Goal: Use online tool/utility: Use online tool/utility

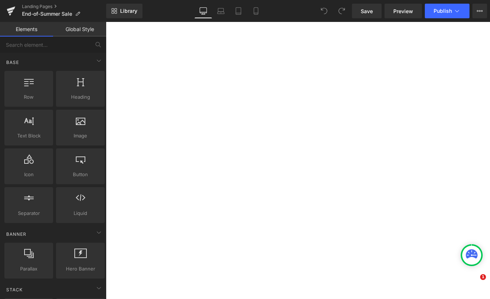
select select "M"
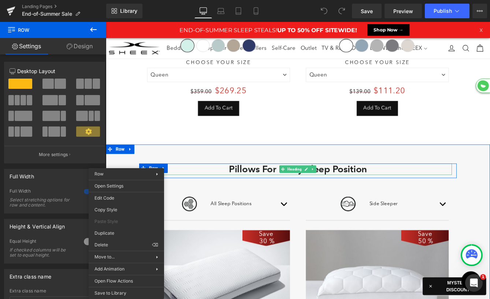
click at [192, 188] on h1 "Pillows For Every Sleep Position" at bounding box center [327, 192] width 355 height 13
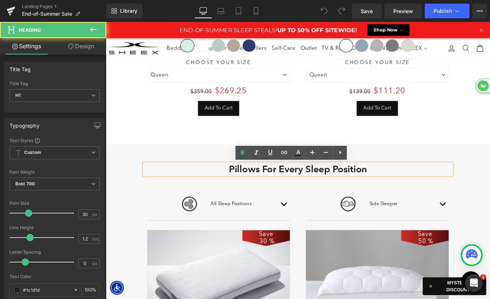
drag, startPoint x: 169, startPoint y: 221, endPoint x: 164, endPoint y: 201, distance: 20.8
click at [171, 221] on span at bounding box center [175, 225] width 8 height 9
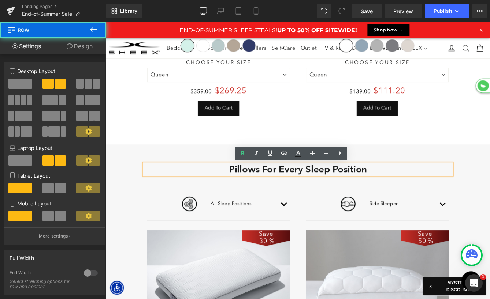
scroll to position [561, 0]
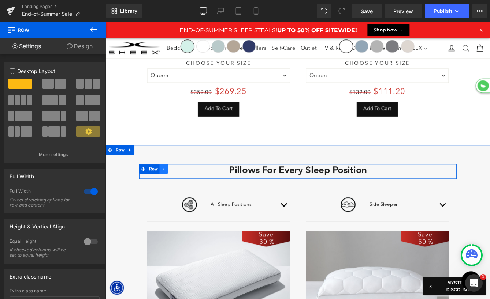
click at [172, 191] on icon at bounding box center [171, 191] width 1 height 3
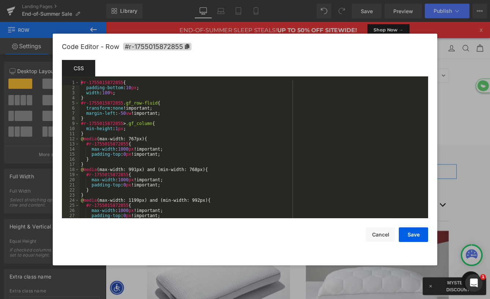
click at [146, 0] on div "Row You are previewing how the will restyle your page. You can not edit Element…" at bounding box center [245, 0] width 490 height 0
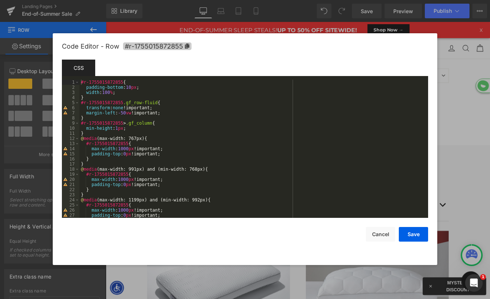
click at [170, 46] on span "#r-1755015872855" at bounding box center [157, 46] width 68 height 8
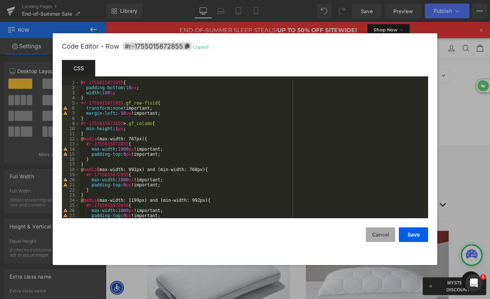
click at [388, 235] on button "Cancel" at bounding box center [380, 235] width 29 height 15
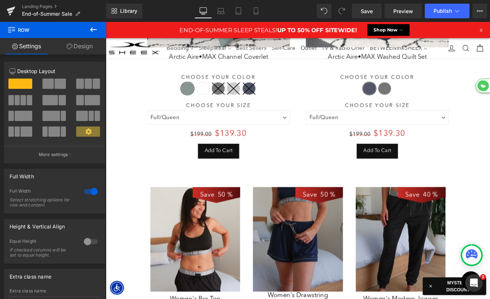
scroll to position [1735, 0]
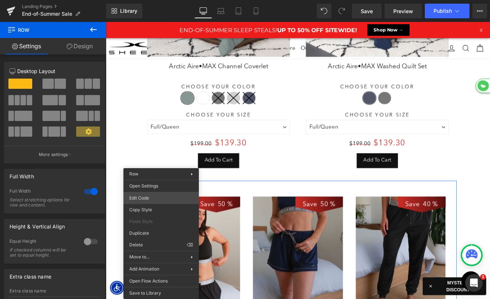
click at [145, 0] on div "Row You are previewing how the will restyle your page. You can not edit Element…" at bounding box center [245, 0] width 490 height 0
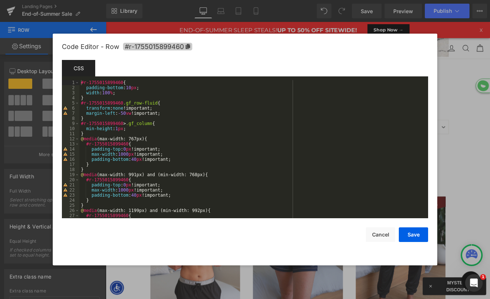
click at [177, 45] on span "#r-1755015899460" at bounding box center [157, 47] width 69 height 8
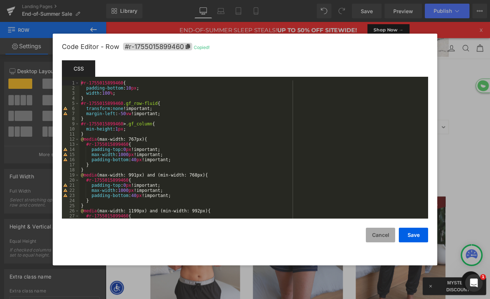
click at [382, 231] on button "Cancel" at bounding box center [380, 235] width 29 height 15
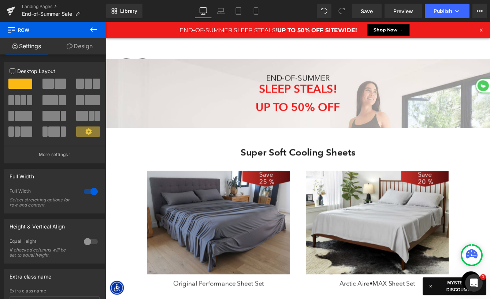
scroll to position [4112, 443]
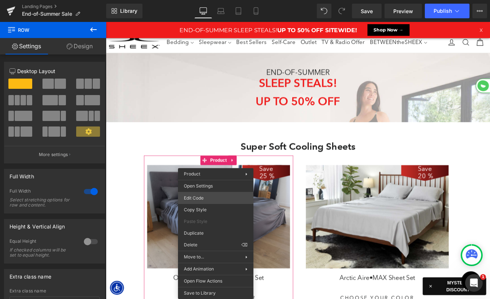
click at [203, 0] on div "Row You are previewing how the will restyle your page. You can not edit Element…" at bounding box center [245, 0] width 490 height 0
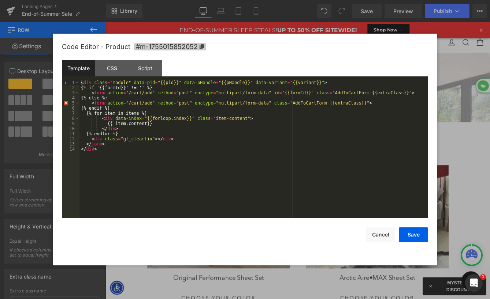
click at [199, 44] on icon at bounding box center [201, 46] width 5 height 5
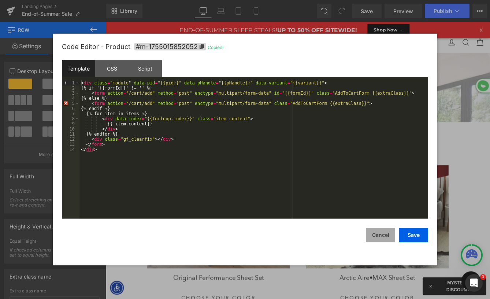
click at [376, 232] on button "Cancel" at bounding box center [380, 235] width 29 height 15
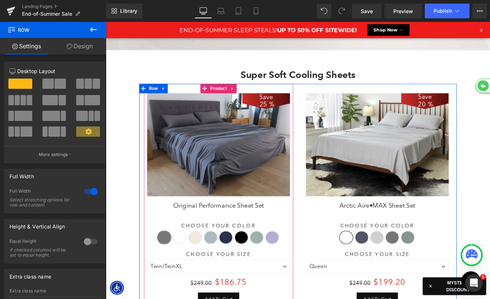
scroll to position [4, 4]
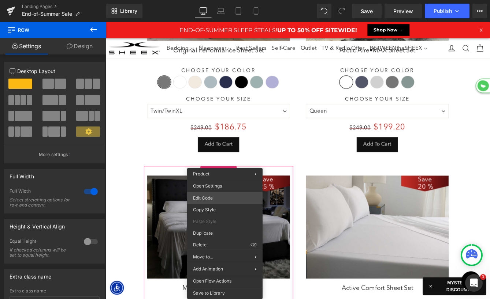
click at [213, 0] on div "Row You are previewing how the will restyle your page. You can not edit Element…" at bounding box center [245, 0] width 490 height 0
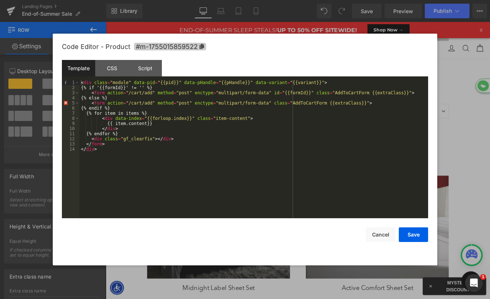
click at [194, 43] on span "#m-1755015859522" at bounding box center [170, 47] width 72 height 8
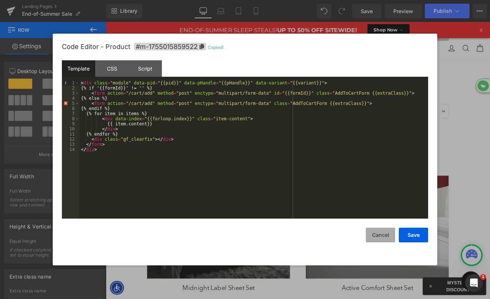
click at [372, 238] on button "Cancel" at bounding box center [380, 235] width 29 height 15
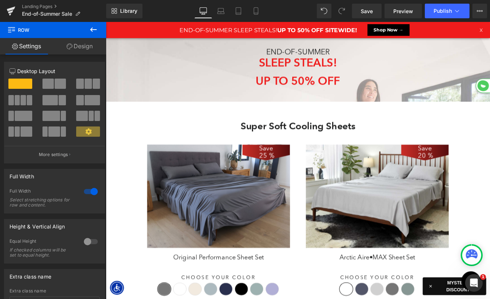
scroll to position [21, 0]
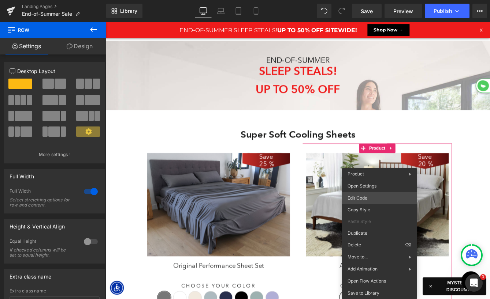
click at [365, 0] on div "Row You are previewing how the will restyle your page. You can not edit Element…" at bounding box center [245, 0] width 490 height 0
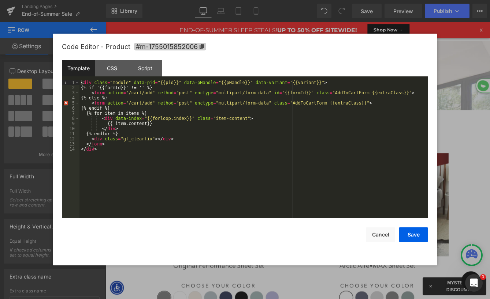
click at [199, 48] on icon at bounding box center [201, 46] width 5 height 5
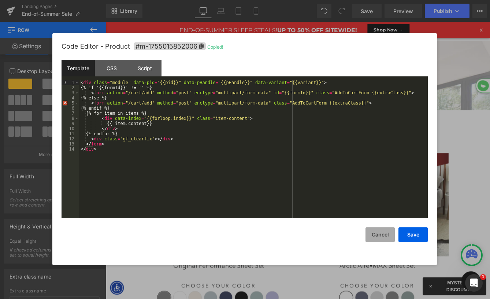
click at [372, 237] on button "Cancel" at bounding box center [379, 235] width 29 height 15
